Goal: Find contact information: Find contact information

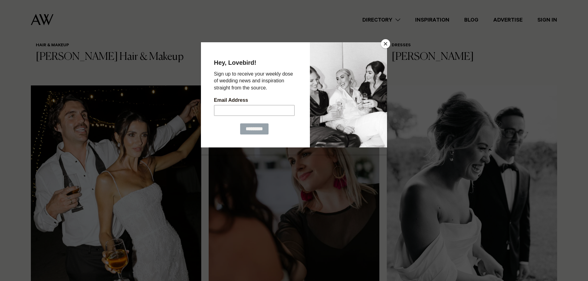
scroll to position [432, 0]
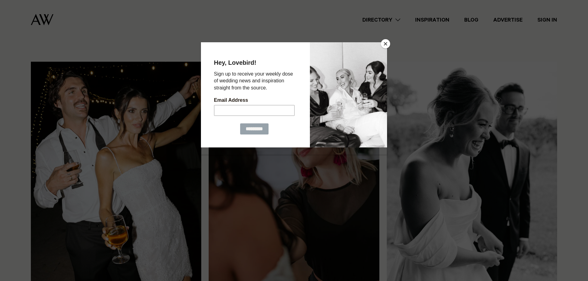
click at [383, 44] on button "Close" at bounding box center [385, 43] width 9 height 9
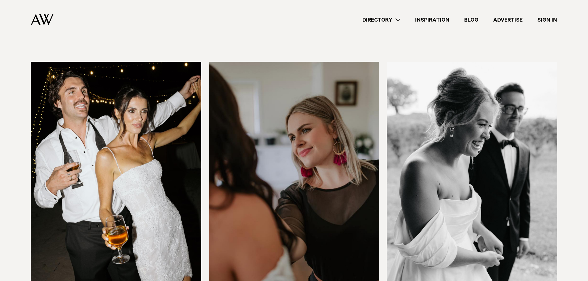
click at [118, 150] on img at bounding box center [116, 176] width 170 height 229
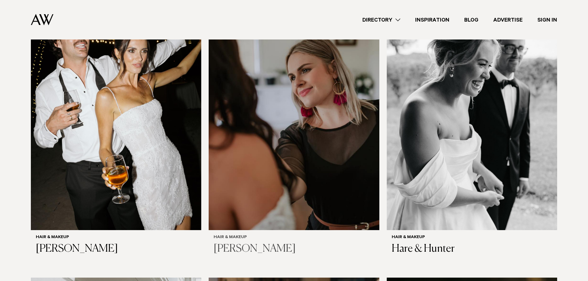
scroll to position [491, 0]
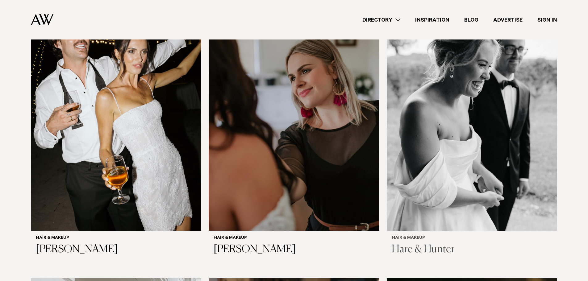
click at [514, 100] on img at bounding box center [472, 116] width 170 height 229
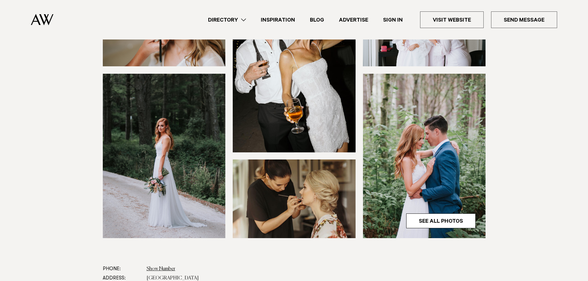
scroll to position [185, 0]
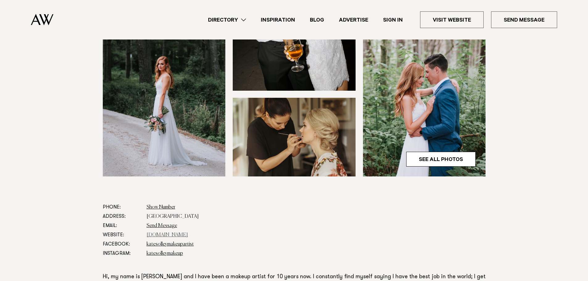
click at [180, 236] on link "[DOMAIN_NAME]" at bounding box center [167, 235] width 41 height 5
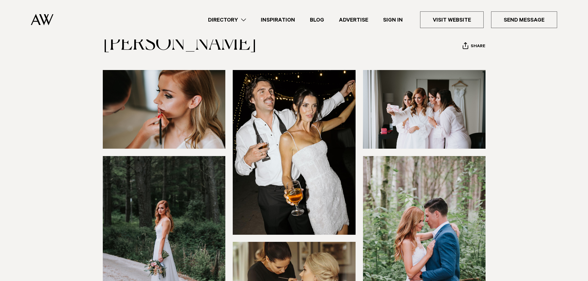
scroll to position [0, 0]
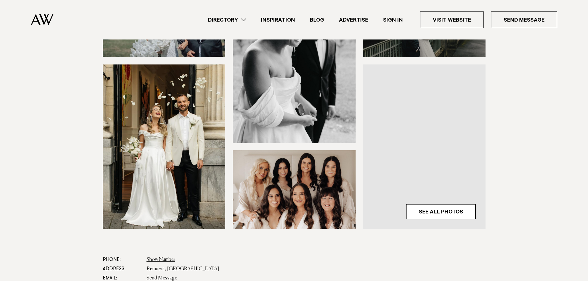
scroll to position [247, 0]
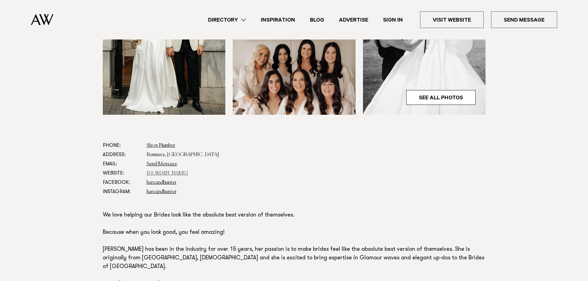
click at [164, 171] on link "hareandhunter.com" at bounding box center [167, 173] width 41 height 5
